Goal: Task Accomplishment & Management: Manage account settings

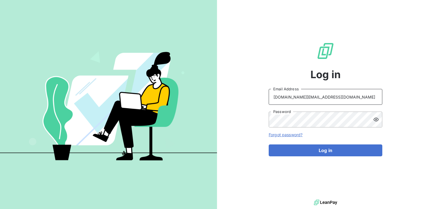
click at [320, 93] on input "accounts.CZ@graitec.com" at bounding box center [326, 97] width 114 height 16
drag, startPoint x: 328, startPoint y: 97, endPoint x: 242, endPoint y: 97, distance: 86.0
click at [242, 97] on div "Log in accounts.CZ@graitec.com Email Address Password Forgot password? Log in" at bounding box center [325, 99] width 217 height 199
paste input "user: accounts.slovakia"
drag, startPoint x: 284, startPoint y: 97, endPoint x: 249, endPoint y: 92, distance: 34.9
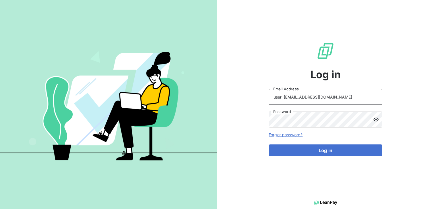
click at [249, 92] on div "Log in user: accounts.slovakia@graitec.com Email Address Password Forgot passwo…" at bounding box center [325, 99] width 217 height 199
type input "accounts.slovakia@graitec.com"
click at [289, 135] on link "Forgot password?" at bounding box center [286, 135] width 34 height 5
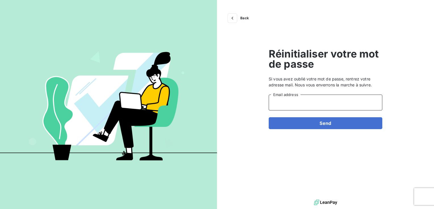
click at [287, 105] on input "Email address" at bounding box center [326, 103] width 114 height 16
paste input "user: accounts.slovakia@graitec.com"
drag, startPoint x: 284, startPoint y: 103, endPoint x: 245, endPoint y: 97, distance: 39.1
click at [245, 97] on div "Back Réinitialiser votre mot de passe Si vous avez oublié votre mot de passe, r…" at bounding box center [325, 99] width 217 height 199
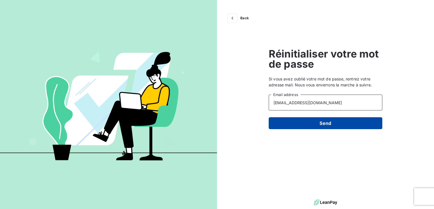
type input "accounts.slovakia@graitec.com"
click at [307, 120] on button "Send" at bounding box center [326, 124] width 114 height 12
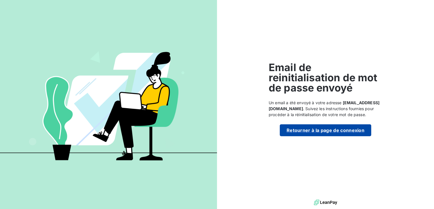
click at [306, 133] on button "Retourner à la page de connexion" at bounding box center [325, 131] width 91 height 12
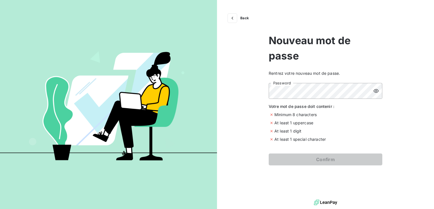
click at [374, 89] on icon at bounding box center [376, 91] width 6 height 6
click at [250, 107] on div "Back Nouveau mot de passe Rentrez votre nouveau mot de passe. Password Votre mo…" at bounding box center [325, 99] width 217 height 199
click at [246, 103] on div "Back Nouveau mot de passe Rentrez votre nouveau mot de passe. Password Votre mo…" at bounding box center [325, 99] width 217 height 199
click at [374, 89] on icon at bounding box center [375, 91] width 5 height 4
click at [374, 89] on icon at bounding box center [376, 91] width 6 height 6
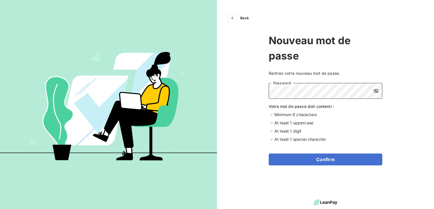
click at [246, 86] on div "Back Nouveau mot de passe Rentrez votre nouveau mot de passe. Password Votre mo…" at bounding box center [325, 99] width 217 height 199
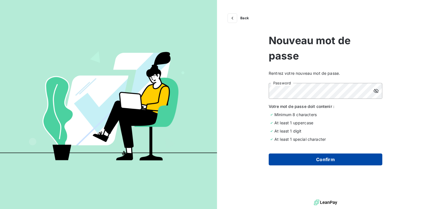
click at [291, 157] on button "Confirm" at bounding box center [326, 160] width 114 height 12
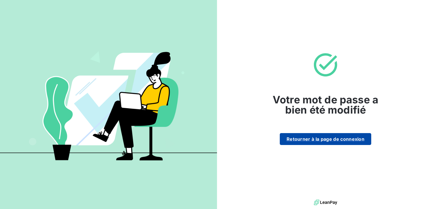
click at [295, 138] on button "Retourner à la page de connexion" at bounding box center [325, 139] width 91 height 12
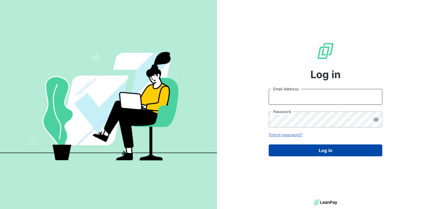
type input "[DOMAIN_NAME][EMAIL_ADDRESS][DOMAIN_NAME]"
click at [292, 150] on button "Log in" at bounding box center [326, 151] width 114 height 12
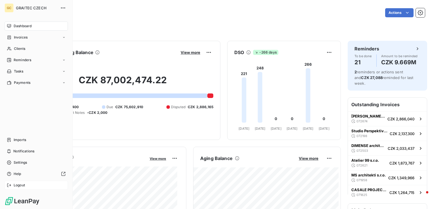
click at [15, 188] on span "Logout" at bounding box center [19, 185] width 11 height 5
